Goal: Information Seeking & Learning: Understand process/instructions

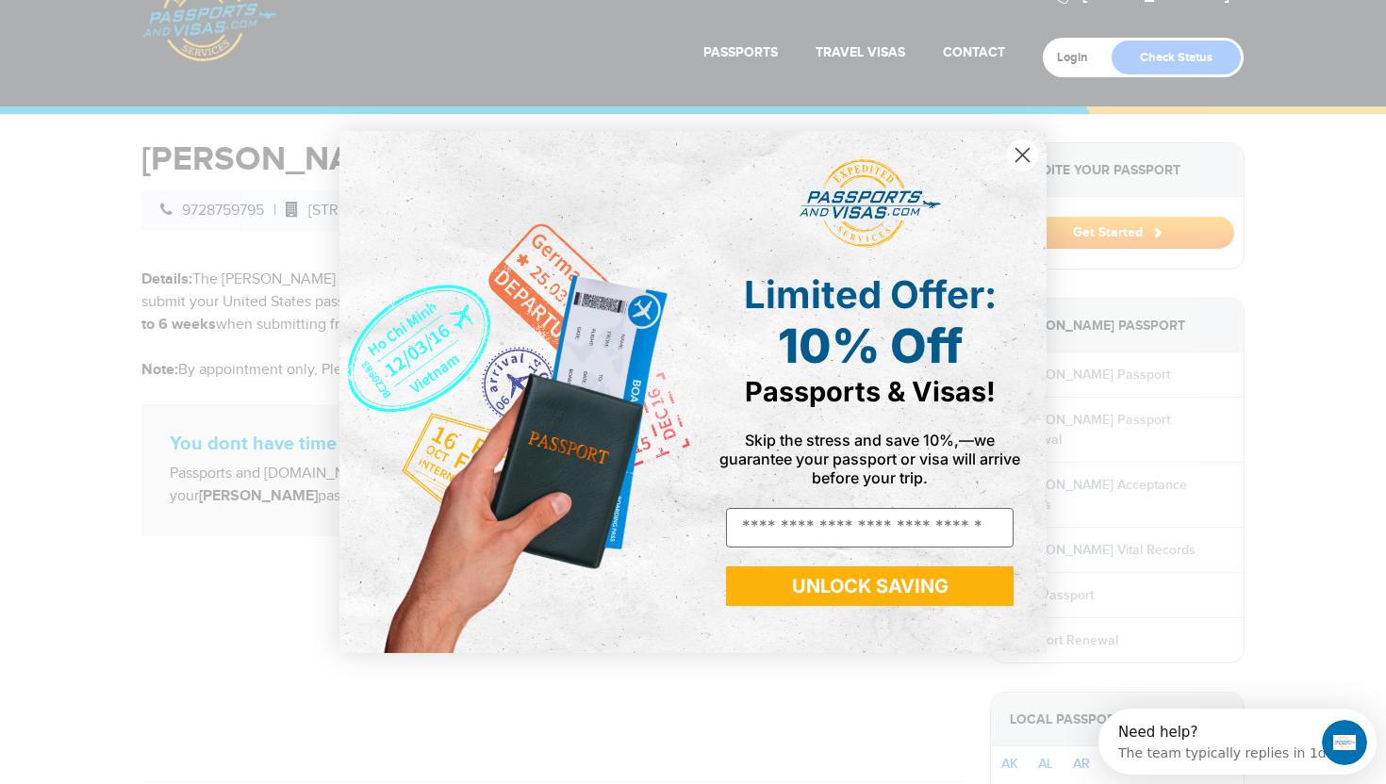
click at [1024, 156] on circle "Close dialog" at bounding box center [1022, 155] width 31 height 31
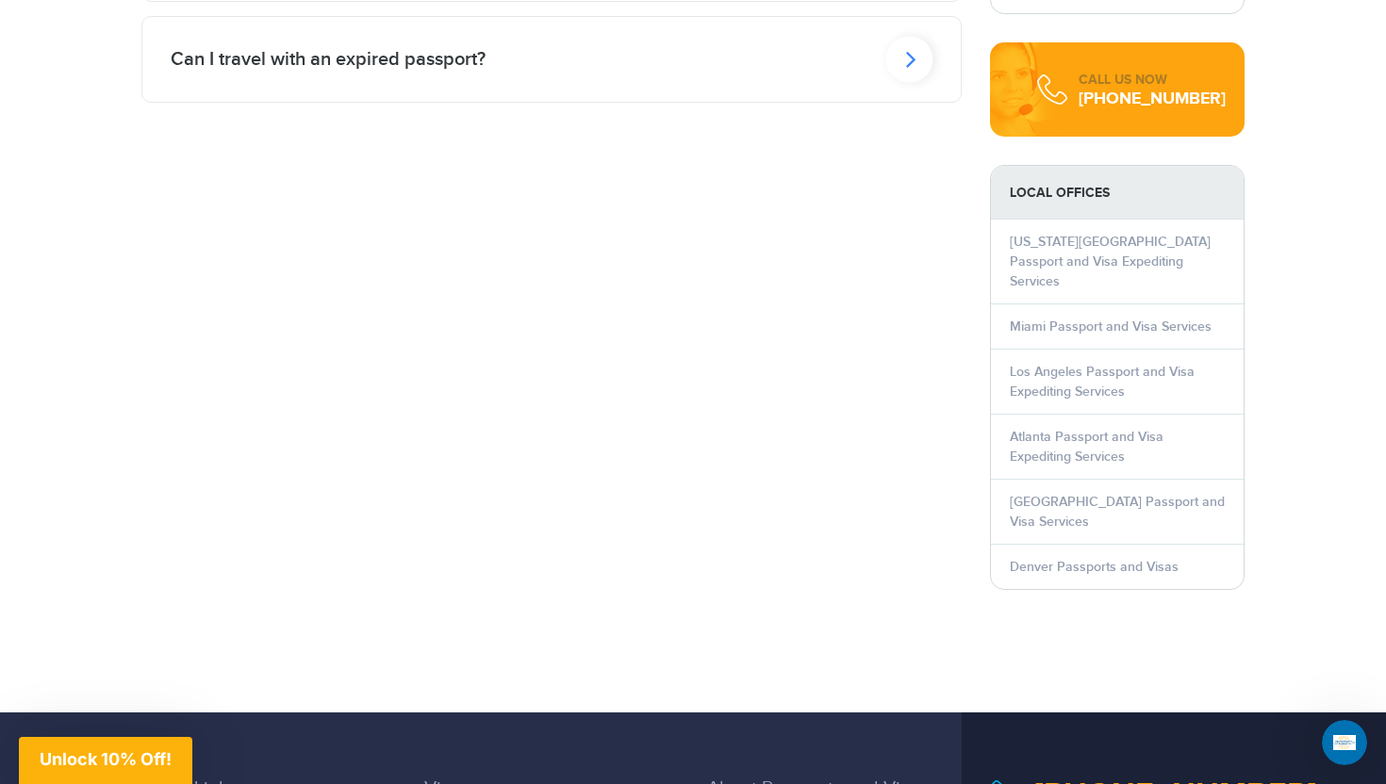
scroll to position [2033, 0]
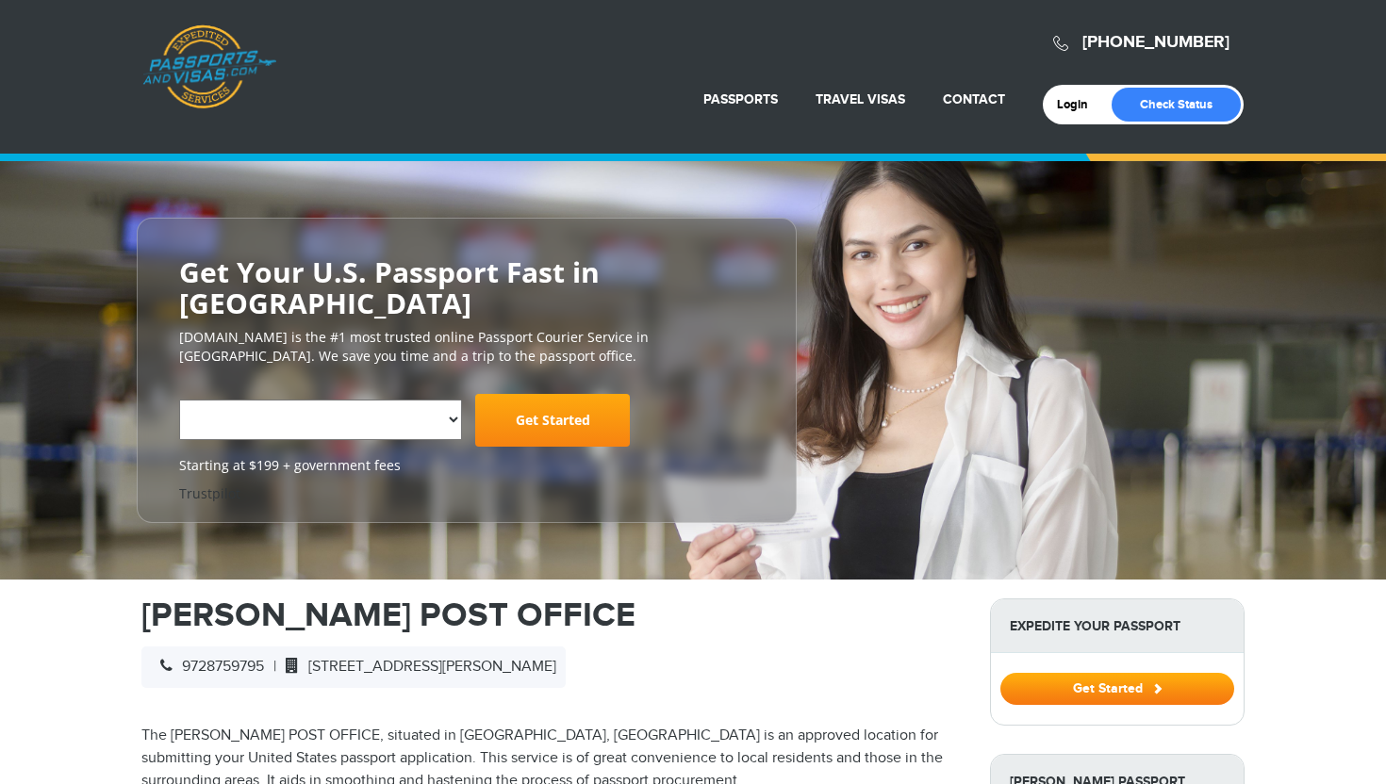
select select "**********"
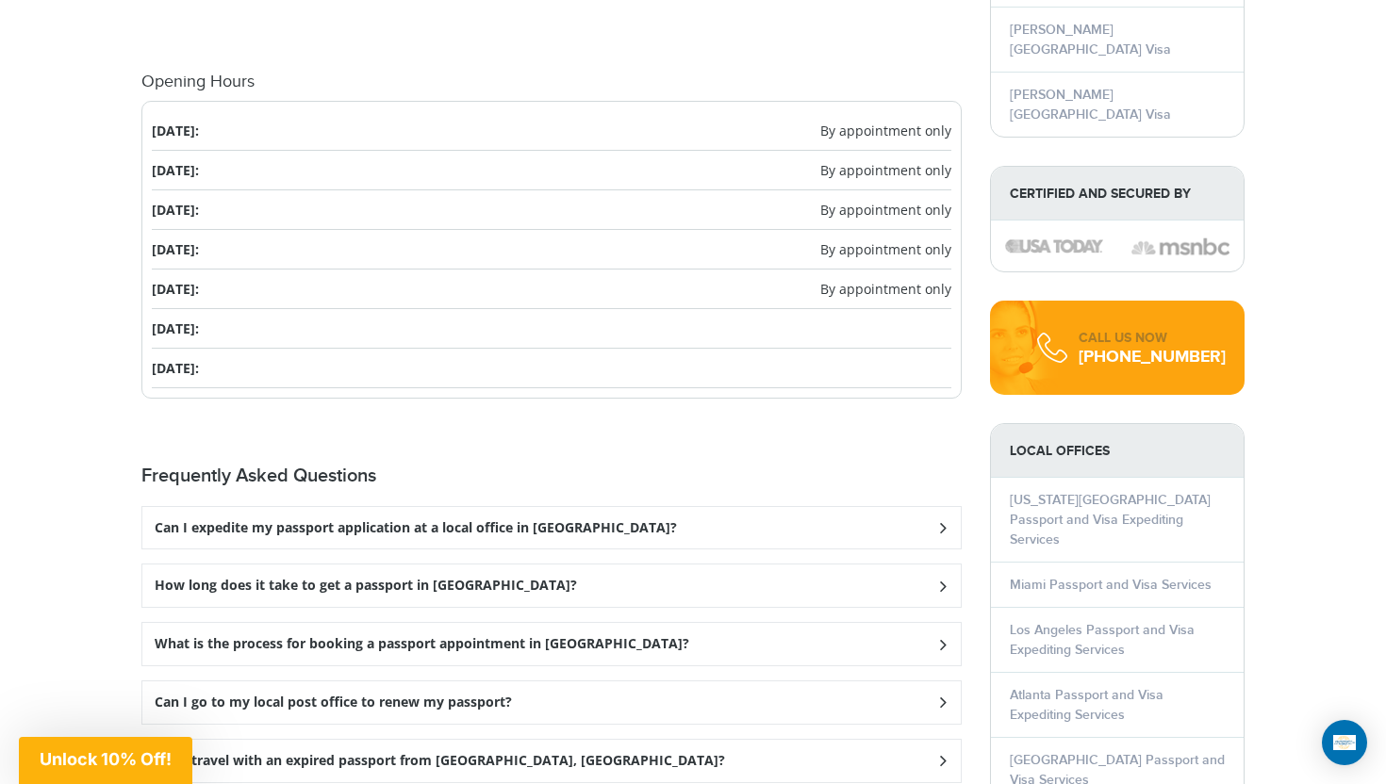
scroll to position [2283, 0]
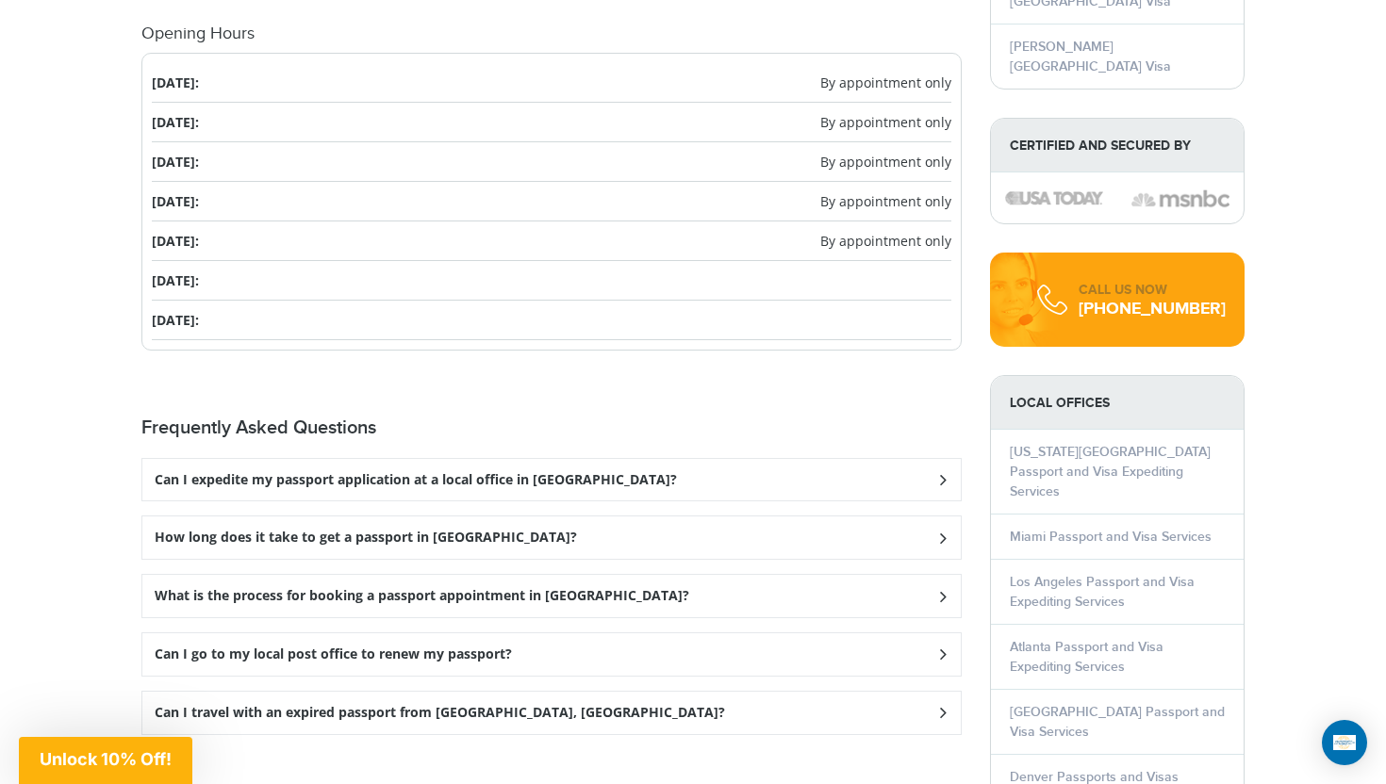
click at [231, 459] on div "Can I expedite my passport application at a local office in [GEOGRAPHIC_DATA]?" at bounding box center [551, 480] width 818 height 42
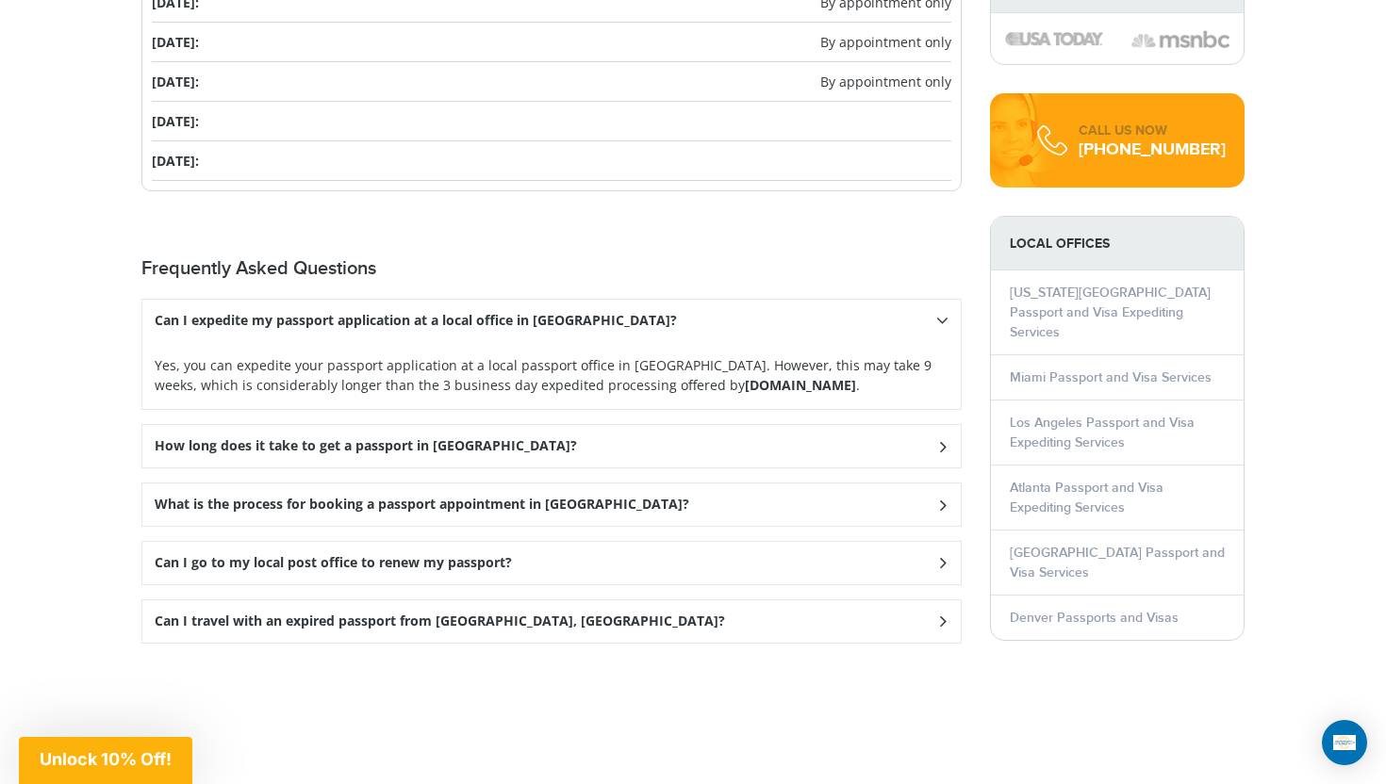
scroll to position [2500, 0]
